Goal: Register for event/course

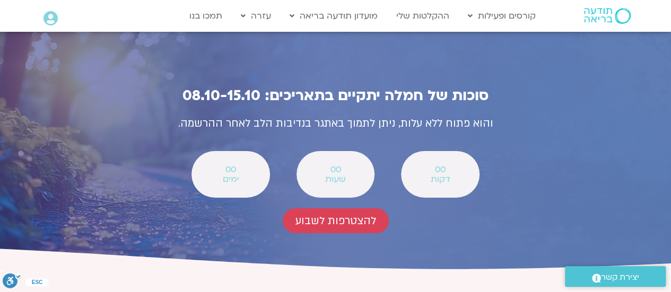
scroll to position [3755, 0]
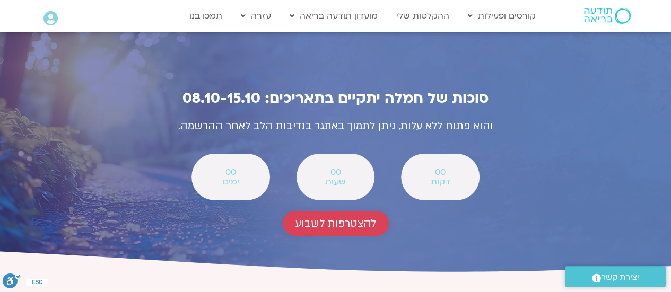
click at [368, 218] on span "להצטרפות לשבוע" at bounding box center [336, 224] width 81 height 12
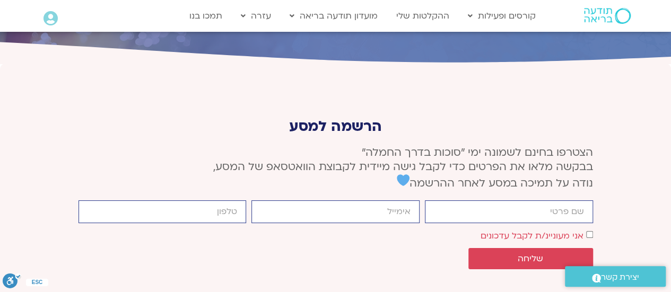
scroll to position [3968, 0]
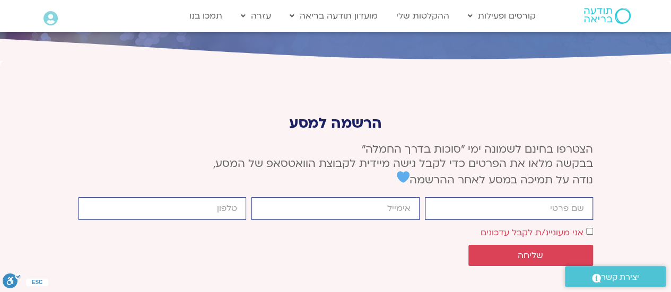
click at [525, 197] on input "firstname" at bounding box center [509, 208] width 168 height 23
type input "ליטל"
click at [394, 197] on input "email" at bounding box center [335, 208] width 168 height 23
type input "ברנע"
click at [200, 197] on input "cellphone" at bounding box center [163, 208] width 168 height 23
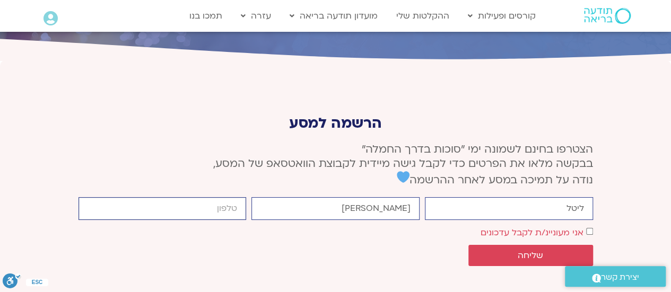
type input "0507990024"
click at [588, 245] on button "שליחה" at bounding box center [531, 255] width 125 height 21
click at [388, 197] on input "ברנע" at bounding box center [335, 208] width 168 height 23
type input "ב"
type input "rain_bow@walla.com"
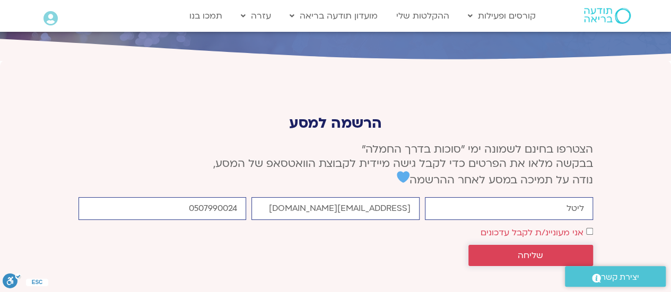
click at [533, 251] on span "שליחה" at bounding box center [530, 256] width 25 height 10
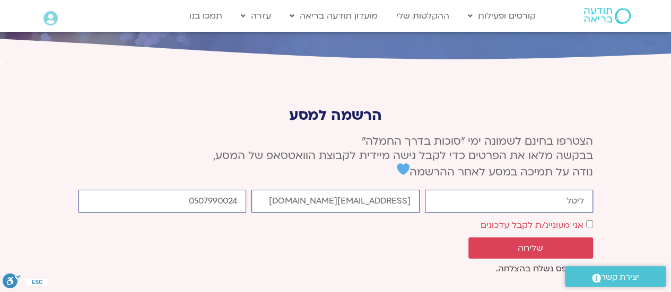
scroll to position [3960, 0]
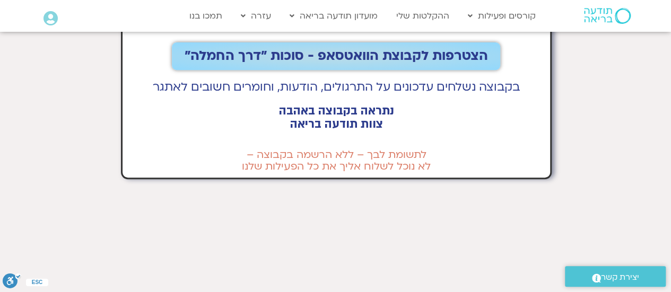
scroll to position [197, 0]
click at [415, 48] on span "הצטרפות לקבוצת הוואטסאפ - סוכות ״דרך החמלה״" at bounding box center [336, 55] width 303 height 15
